Goal: Task Accomplishment & Management: Complete application form

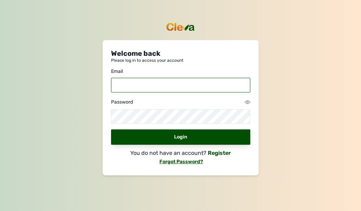
click at [122, 87] on input "email" at bounding box center [180, 85] width 139 height 15
type input "[EMAIL_ADDRESS][DOMAIN_NAME]"
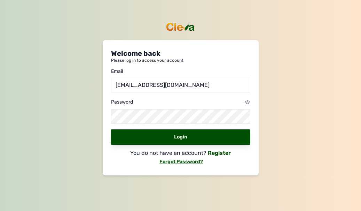
click at [247, 99] on link at bounding box center [248, 102] width 6 height 8
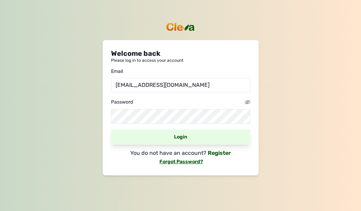
click at [181, 138] on div "Login" at bounding box center [180, 136] width 139 height 15
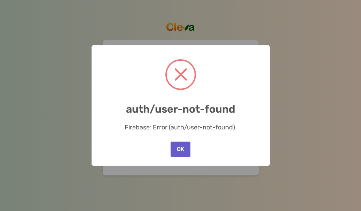
click at [187, 151] on button "OK" at bounding box center [181, 148] width 20 height 15
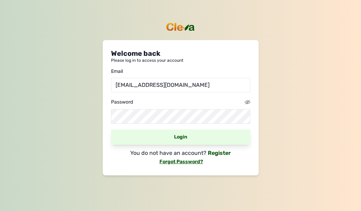
click at [182, 138] on div "Login" at bounding box center [180, 136] width 139 height 15
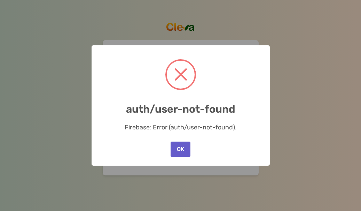
click at [181, 147] on button "OK" at bounding box center [181, 148] width 20 height 15
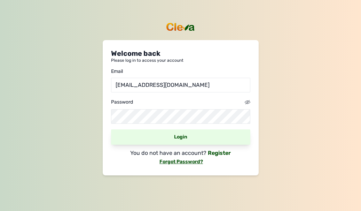
click at [188, 137] on div "Login" at bounding box center [180, 136] width 139 height 15
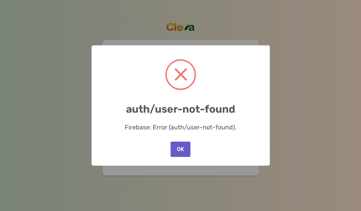
click at [180, 150] on button "OK" at bounding box center [181, 148] width 20 height 15
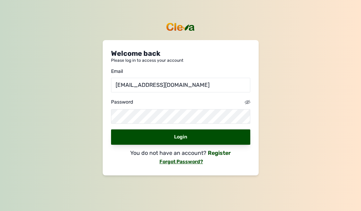
click at [299, 74] on div "Welcome back Please log in to access your account Email ushiejohnashang@gmail.c…" at bounding box center [180, 105] width 361 height 211
click at [271, 90] on div "Welcome back Please log in to access your account Email ushiejohnashang@gmail.c…" at bounding box center [180, 105] width 361 height 211
click at [214, 153] on link "Register" at bounding box center [219, 152] width 24 height 7
select select
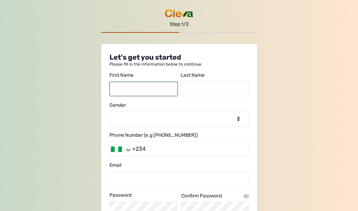
click at [142, 90] on input "text" at bounding box center [143, 88] width 68 height 15
type input "ushie john"
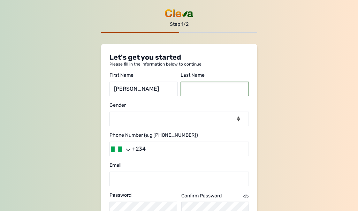
click at [195, 91] on input "text" at bounding box center [214, 88] width 68 height 15
type input "ashang"
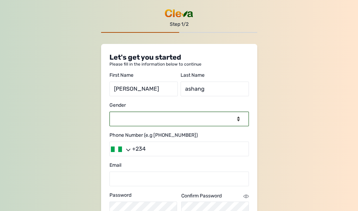
click at [239, 120] on select "-- Select gender -- Male Female" at bounding box center [178, 118] width 139 height 15
select select "male"
click at [109, 111] on select "-- Select gender -- Male Female" at bounding box center [178, 118] width 139 height 15
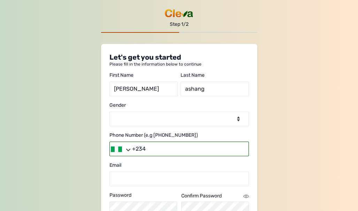
click at [163, 148] on input "+234" at bounding box center [178, 148] width 139 height 15
type input "+2348022903184"
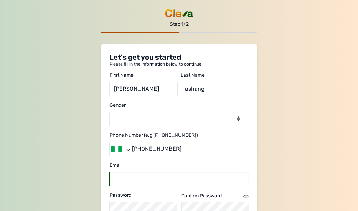
click at [165, 181] on input "email" at bounding box center [178, 178] width 139 height 15
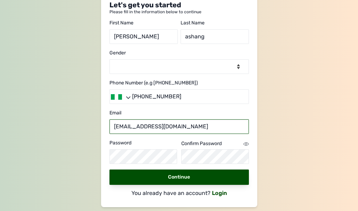
scroll to position [54, 0]
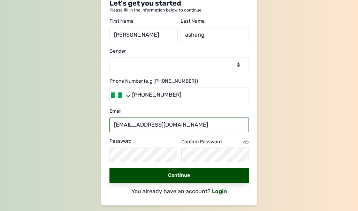
type input "[EMAIL_ADDRESS][DOMAIN_NAME]"
click at [246, 142] on icon at bounding box center [246, 142] width 6 height 6
click at [244, 142] on icon at bounding box center [246, 142] width 6 height 6
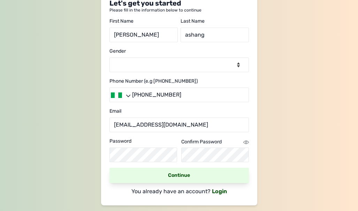
click at [200, 172] on link "Continue" at bounding box center [178, 175] width 139 height 15
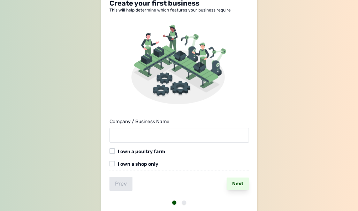
click at [238, 183] on div "Next" at bounding box center [237, 183] width 22 height 13
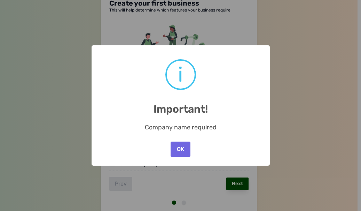
click at [64, 92] on div "× i Important! Company name required OK No Cancel" at bounding box center [180, 105] width 361 height 211
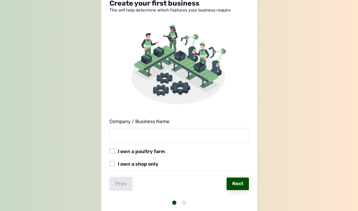
click at [117, 186] on div "Prev" at bounding box center [120, 184] width 23 height 14
select select
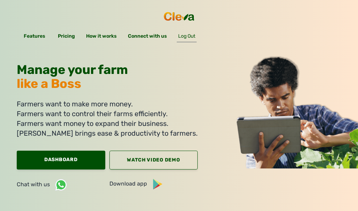
click at [194, 36] on span "Log Out" at bounding box center [187, 37] width 20 height 9
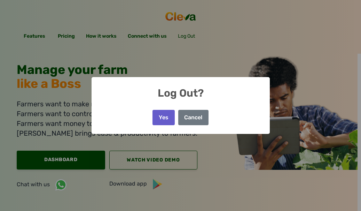
click at [162, 113] on button "Yes" at bounding box center [164, 117] width 22 height 15
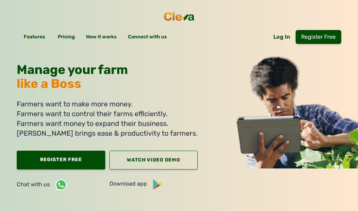
drag, startPoint x: 308, startPoint y: 0, endPoint x: 198, endPoint y: 59, distance: 124.4
click at [198, 59] on div "Manage your farm like a Boss Farmers want to make more money. Farmers want to c…" at bounding box center [179, 98] width 358 height 197
click at [141, 37] on span "Connect with us" at bounding box center [147, 38] width 42 height 9
